Goal: Information Seeking & Learning: Learn about a topic

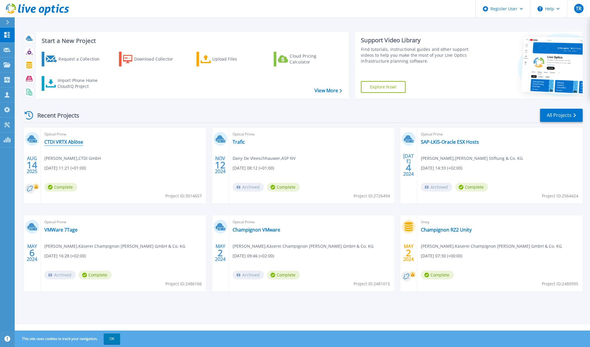
click at [64, 142] on link "CTDI VRTX Ablöse" at bounding box center [63, 142] width 39 height 6
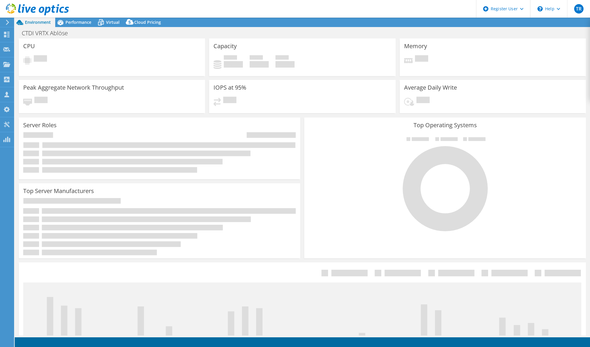
select select "USD"
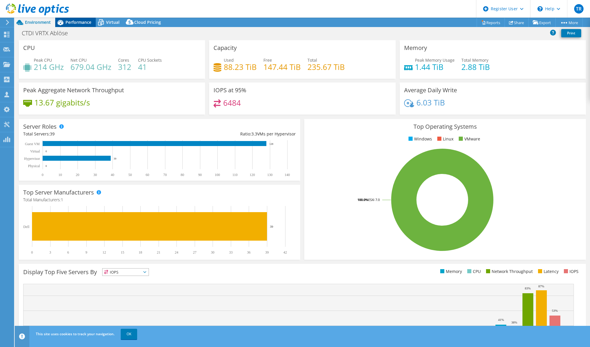
click at [78, 22] on span "Performance" at bounding box center [79, 22] width 26 height 6
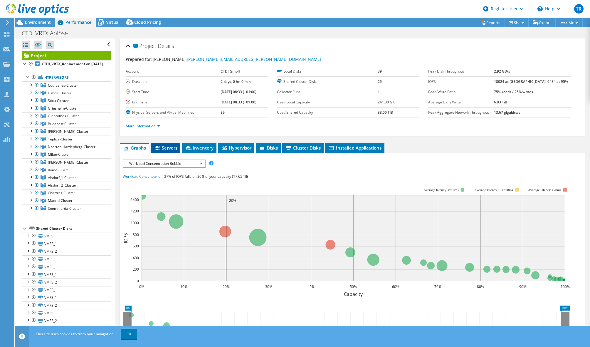
click at [165, 146] on span "Servers" at bounding box center [166, 148] width 24 height 6
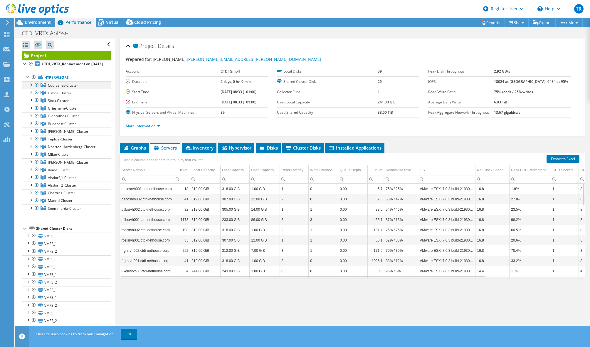
click at [32, 87] on div at bounding box center [31, 84] width 6 height 6
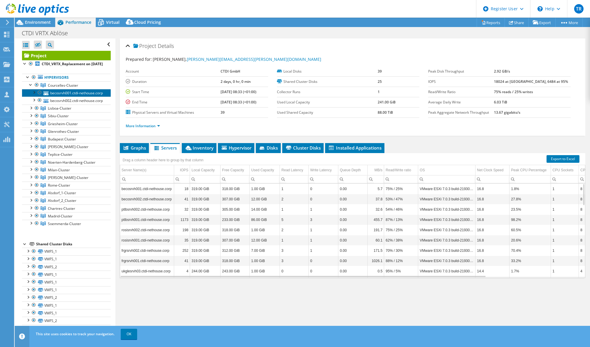
click at [50, 97] on link "becosrvh001.ctdi-nethouse.corp" at bounding box center [66, 93] width 89 height 8
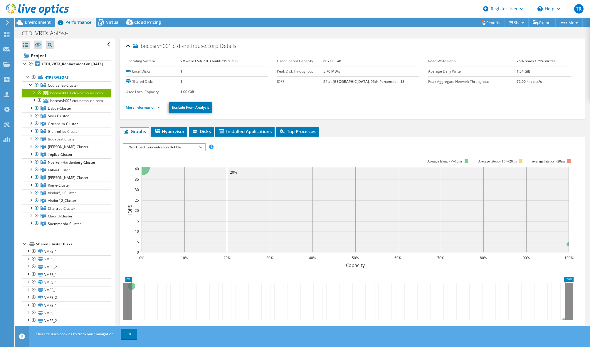
click at [142, 108] on link "More Information" at bounding box center [143, 107] width 34 height 5
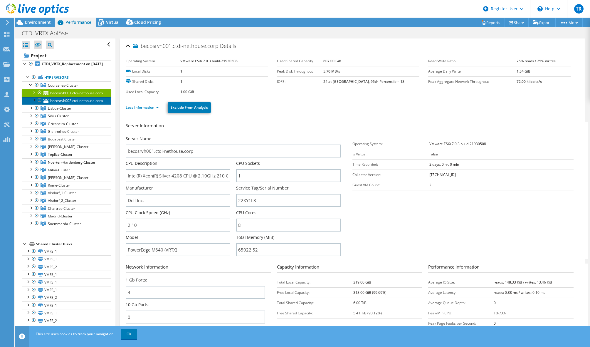
click at [61, 104] on link "becosrvh002.ctdi-nethouse.corp" at bounding box center [66, 101] width 89 height 8
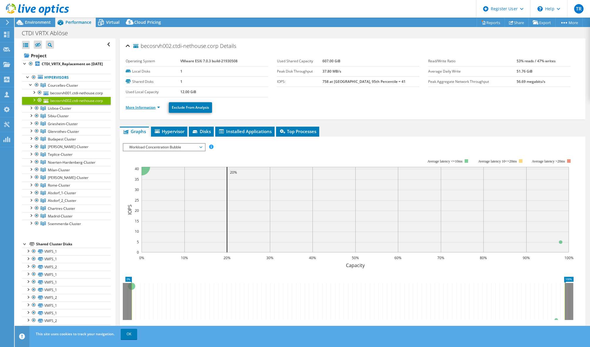
click at [128, 105] on link "More Information" at bounding box center [143, 107] width 34 height 5
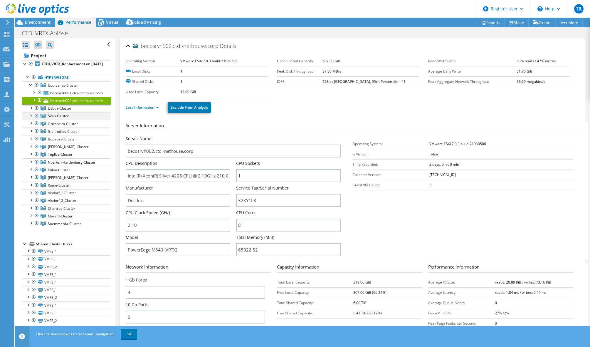
click at [31, 118] on div at bounding box center [31, 115] width 6 height 6
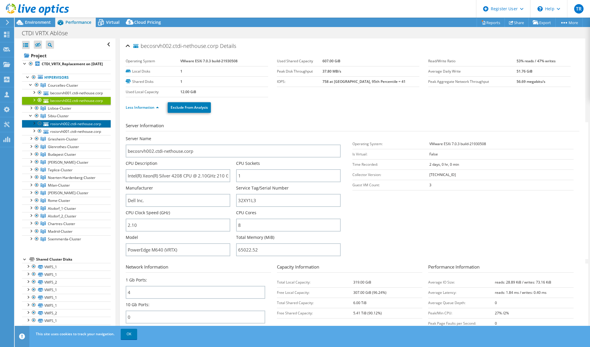
click at [53, 128] on link "rosisrvh002.ctdi-nethouse.corp" at bounding box center [66, 124] width 89 height 8
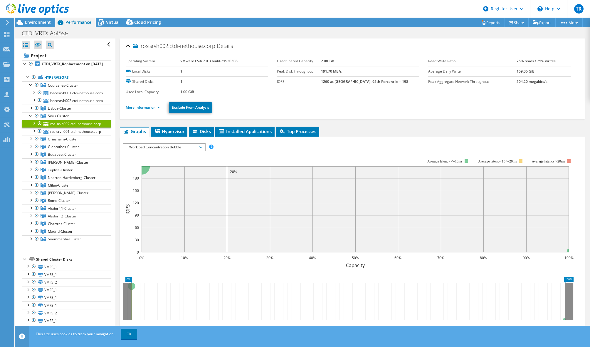
click at [133, 111] on ul "More Information Exclude From Analysis" at bounding box center [353, 107] width 454 height 12
click at [133, 109] on link "More Information" at bounding box center [143, 107] width 34 height 5
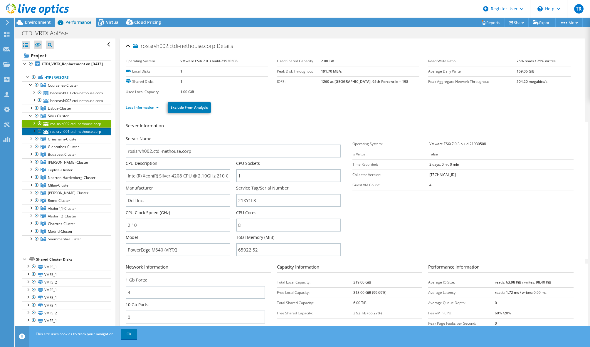
click at [71, 135] on link "rosisrvh001.ctdi-nethouse.corp" at bounding box center [66, 132] width 89 height 8
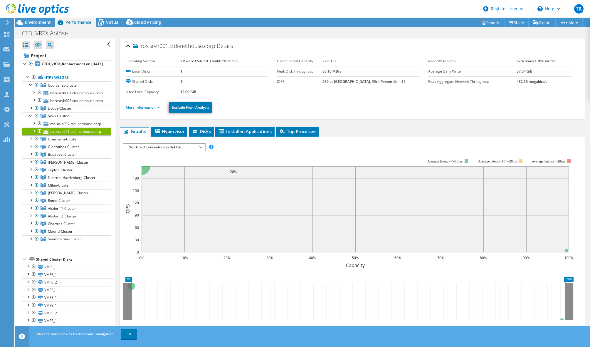
click at [127, 121] on div "rosisrvh001.ctdi-nethouse.corp Details Operating System VMware ESXi 7.0.3 build…" at bounding box center [353, 214] width 475 height 350
click at [51, 88] on span "Courcelles-Cluster" at bounding box center [63, 85] width 30 height 5
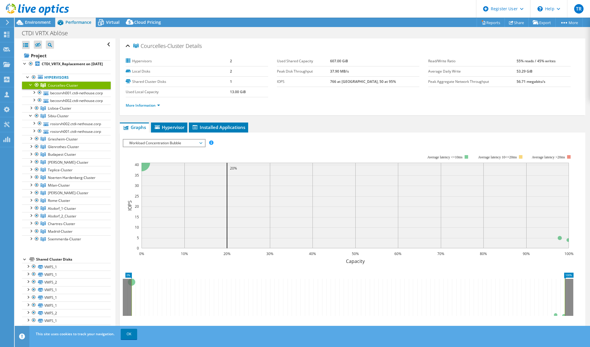
click at [184, 145] on span "Workload Concentration Bubble" at bounding box center [164, 143] width 76 height 7
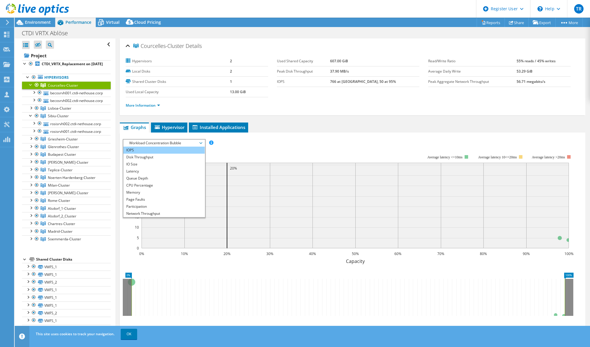
click at [164, 153] on li "IOPS" at bounding box center [163, 150] width 81 height 7
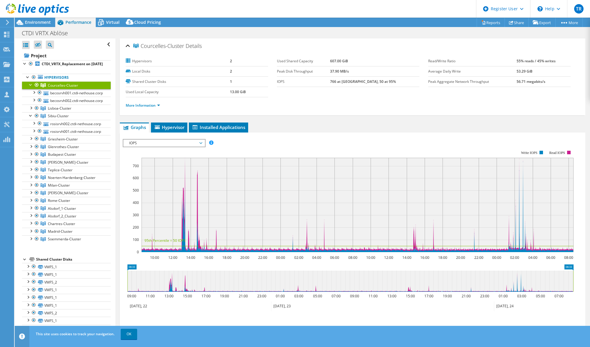
click at [170, 142] on span "IOPS" at bounding box center [164, 143] width 76 height 7
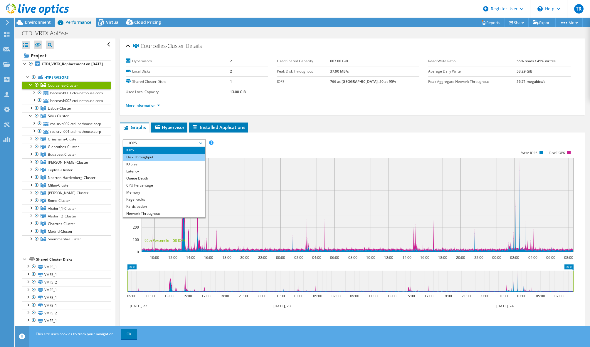
click at [170, 154] on li "Disk Throughput" at bounding box center [163, 157] width 81 height 7
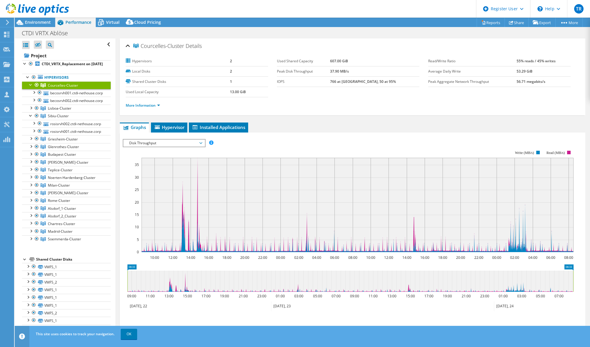
click at [169, 142] on span "Disk Throughput" at bounding box center [164, 143] width 76 height 7
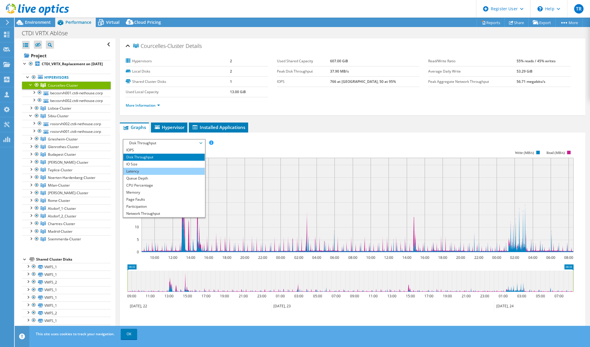
click at [167, 169] on li "Latency" at bounding box center [163, 171] width 81 height 7
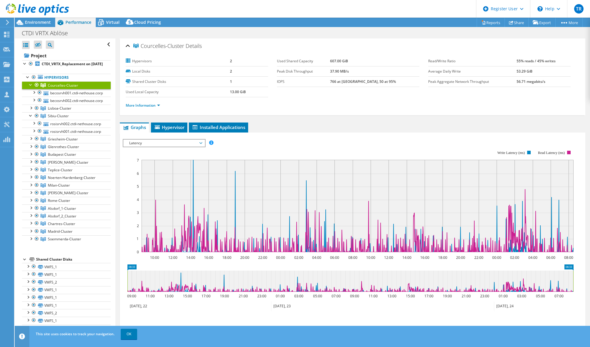
click at [168, 142] on span "Latency" at bounding box center [164, 143] width 76 height 7
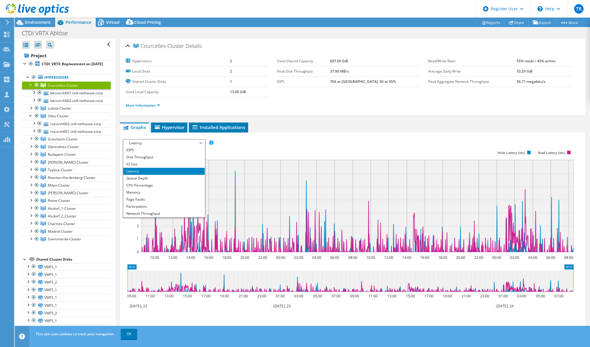
click at [272, 126] on ul "Graphs Servers Inventory Hypervisor Disks Cluster Disks Installed Applications" at bounding box center [353, 128] width 466 height 10
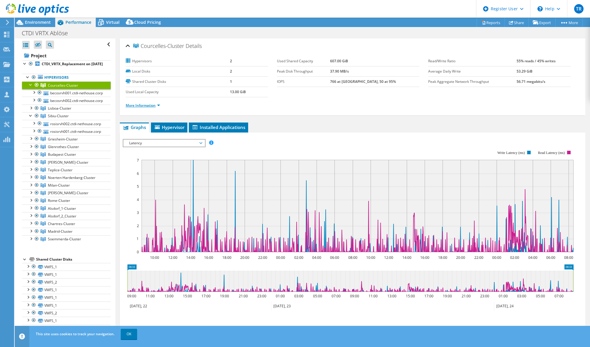
click at [148, 106] on link "More Information" at bounding box center [143, 105] width 34 height 5
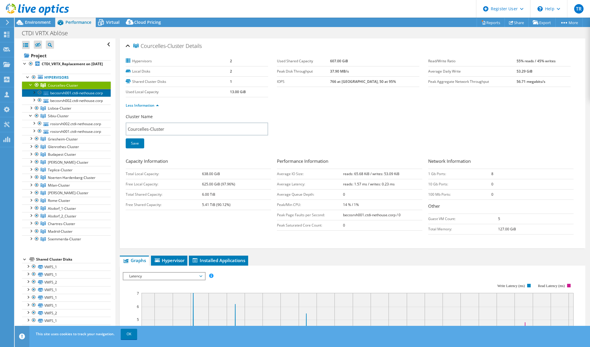
click at [65, 97] on link "becosrvh001.ctdi-nethouse.corp" at bounding box center [66, 93] width 89 height 8
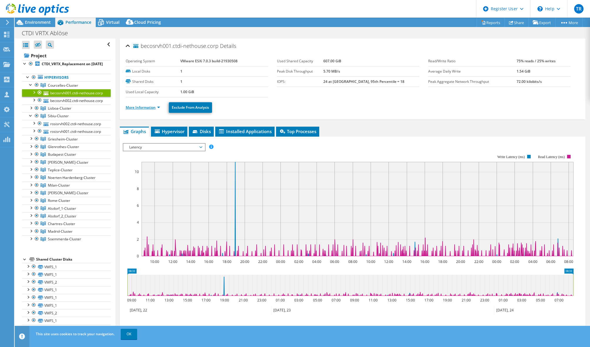
click at [134, 106] on link "More Information" at bounding box center [143, 107] width 34 height 5
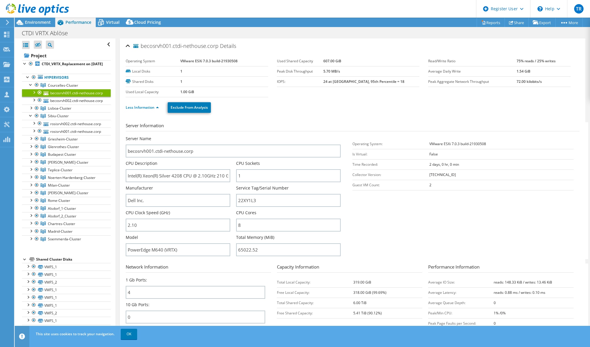
click at [423, 228] on section "Server Information Server Name becosrvh001.ctdi-nethouse.corp CPU Description I…" at bounding box center [354, 190] width 457 height 137
click at [25, 24] on span "Environment" at bounding box center [38, 22] width 26 height 6
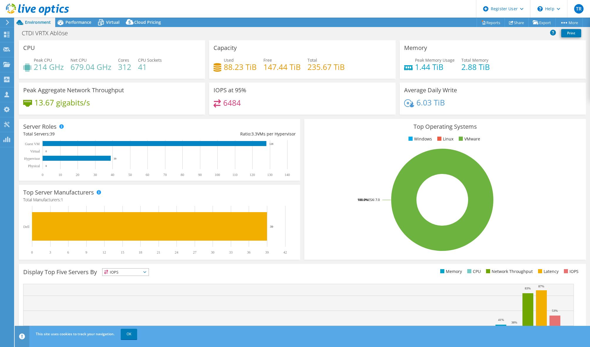
click at [174, 129] on div "Server Roles Physical Servers represent bare metal servers that were targets of…" at bounding box center [160, 150] width 282 height 62
